Goal: Complete application form

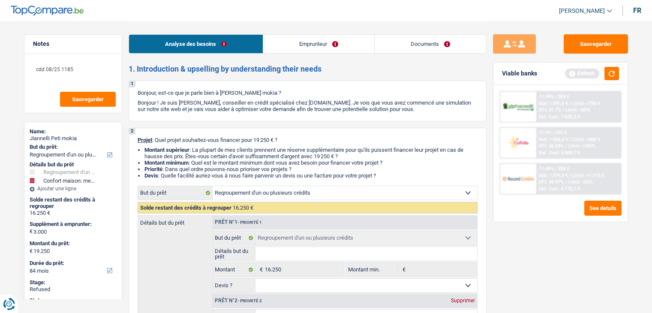
select select "refinancing"
select select "household"
select select "84"
select select "refinancing"
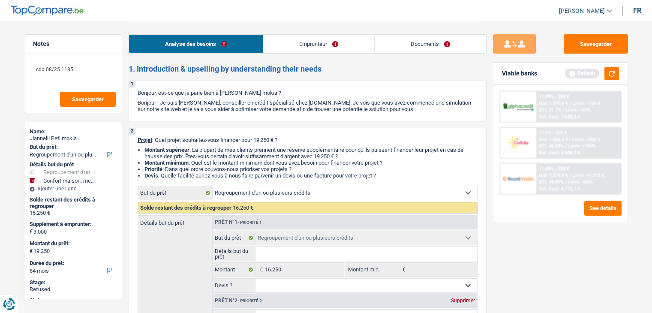
select select "refinancing"
select select "household"
select select "not_answered"
select select "84"
select select "privateEmployee"
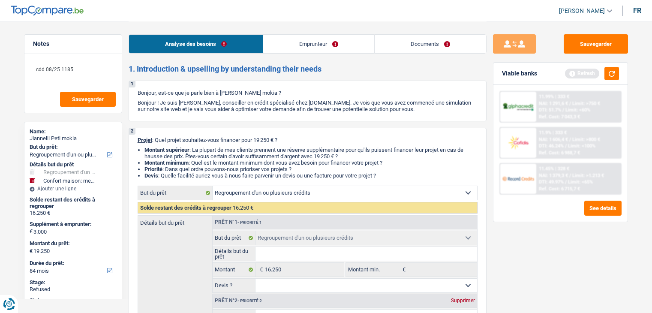
select select "familyAllowances"
select select "netSalary"
select select "mealVouchers"
select select "rents"
select select "personalLoan"
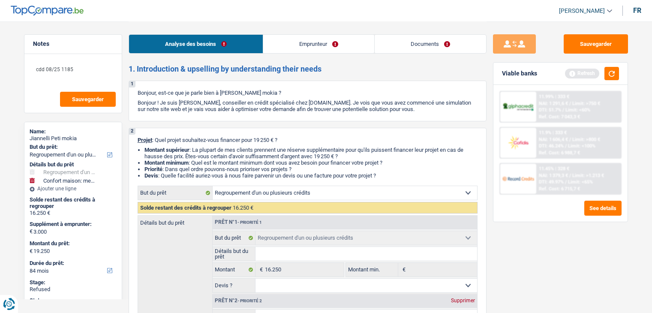
select select "other"
select select "60"
select select "personalLoan"
select select "other"
select select "36"
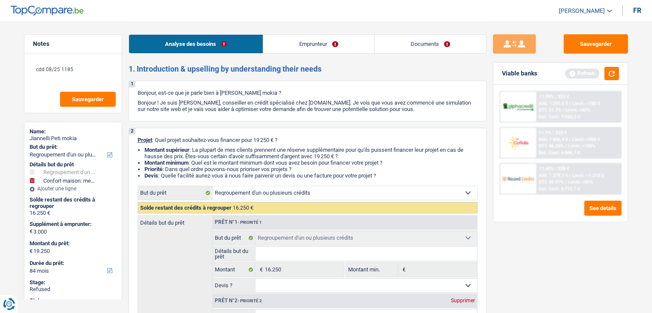
select select "personalLoan"
select select "homeFurnishingOrRelocation"
select select "30"
select select "personalLoan"
select select "carRestore"
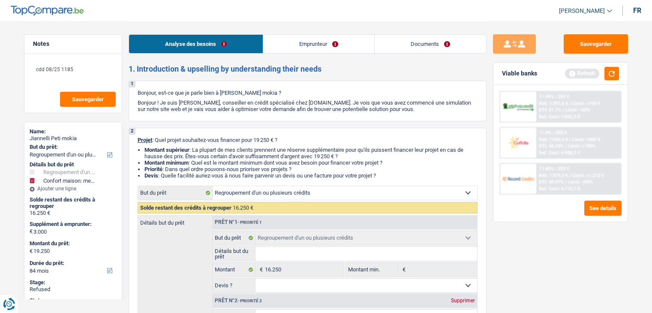
select select "60"
select select "cardOrCredit"
select select "refinancing"
select select "household"
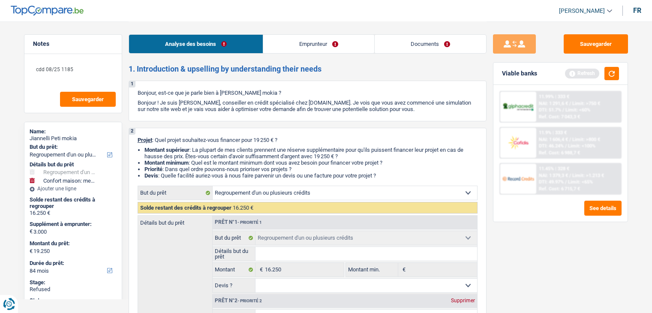
select select "not_answered"
select select "84"
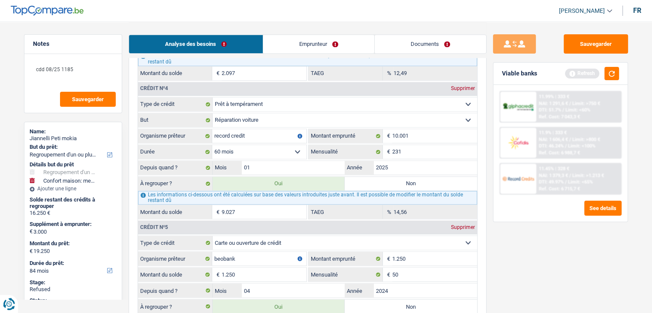
scroll to position [1336, 0]
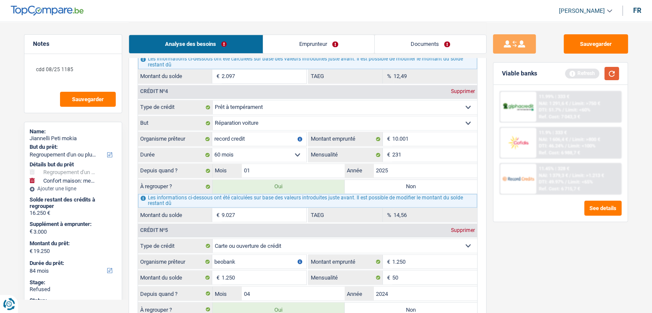
click at [613, 80] on button "button" at bounding box center [611, 73] width 15 height 13
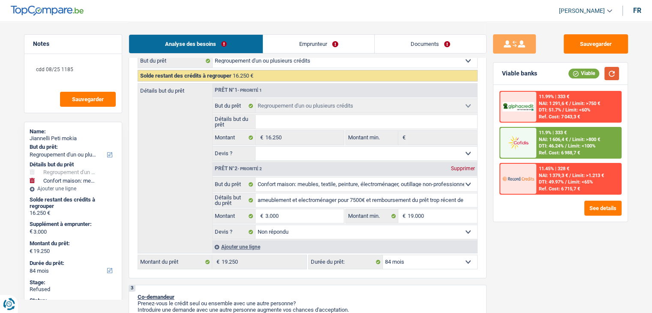
scroll to position [54, 0]
